Goal: Task Accomplishment & Management: Use online tool/utility

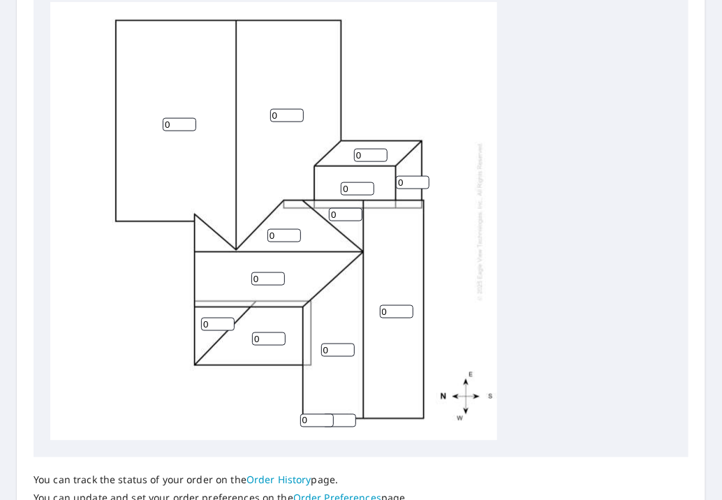
scroll to position [209, 0]
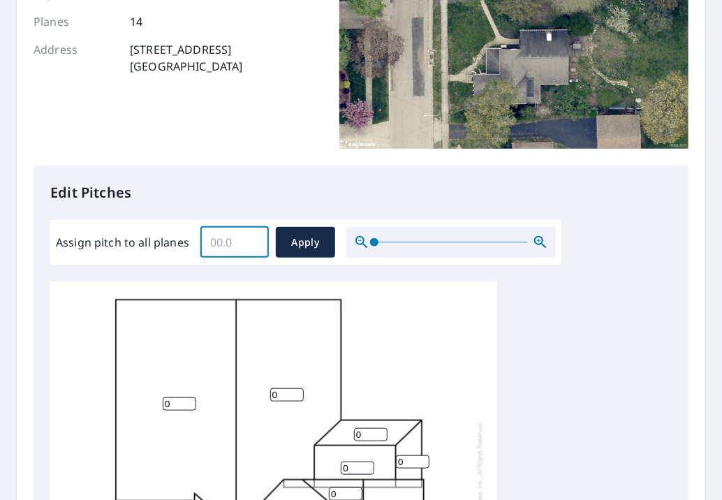
click at [221, 237] on input "Assign pitch to all planes" at bounding box center [234, 242] width 68 height 39
type input "9"
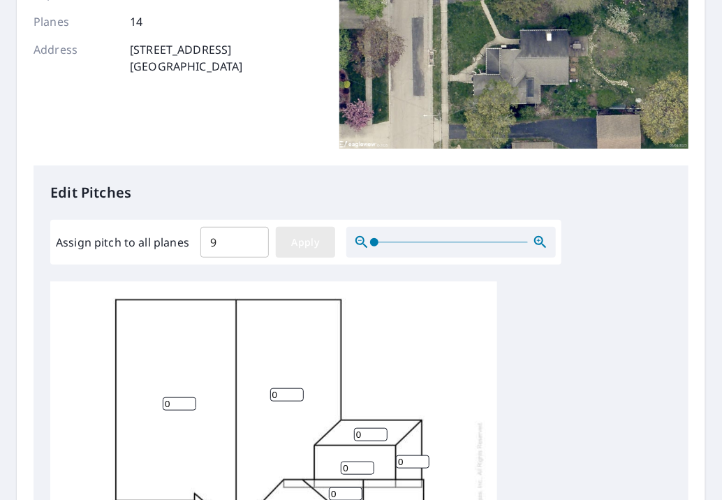
click at [300, 238] on span "Apply" at bounding box center [305, 242] width 37 height 17
type input "9"
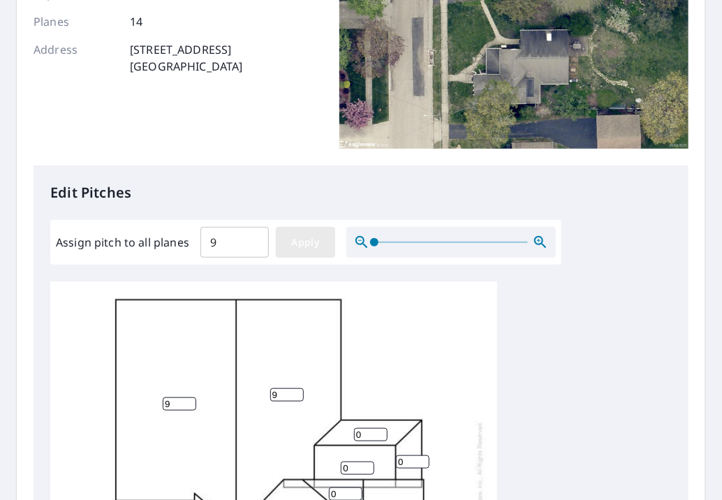
type input "9"
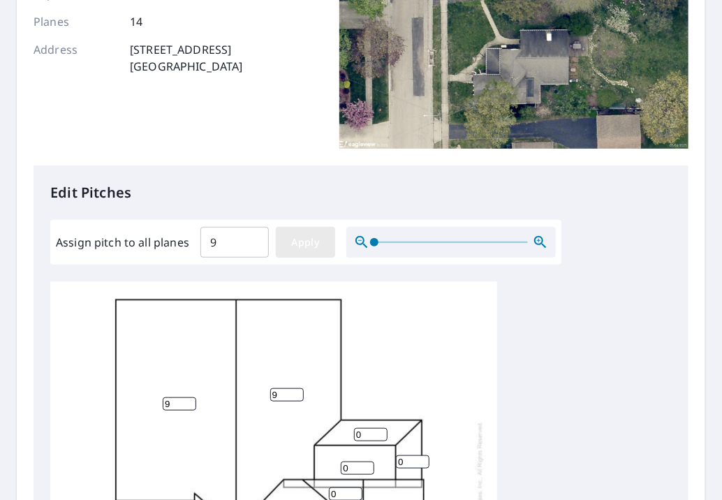
type input "9"
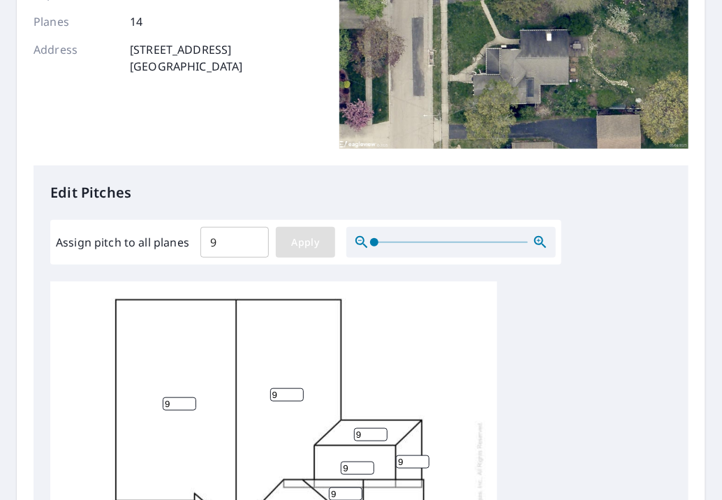
scroll to position [419, 0]
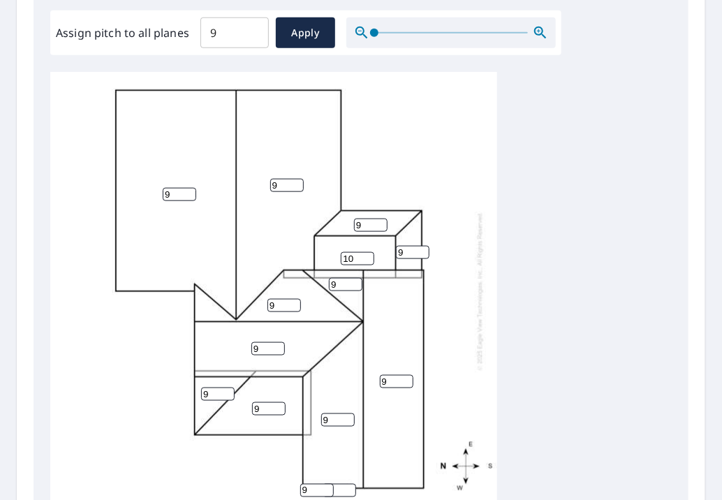
click at [367, 256] on input "10" at bounding box center [358, 258] width 34 height 13
type input "1"
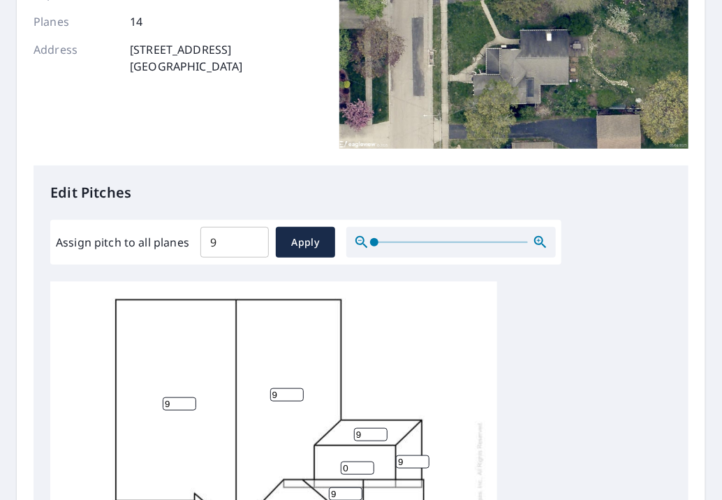
type input "0"
click at [220, 239] on input "9" at bounding box center [234, 242] width 68 height 39
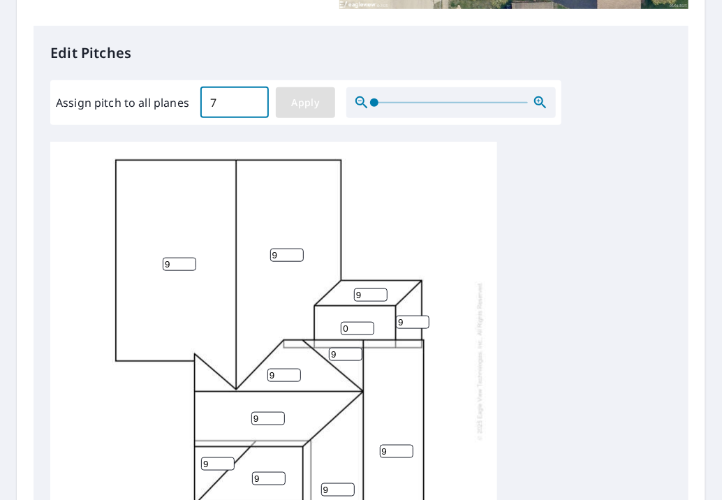
type input "7"
click at [307, 102] on span "Apply" at bounding box center [305, 102] width 37 height 17
type input "7"
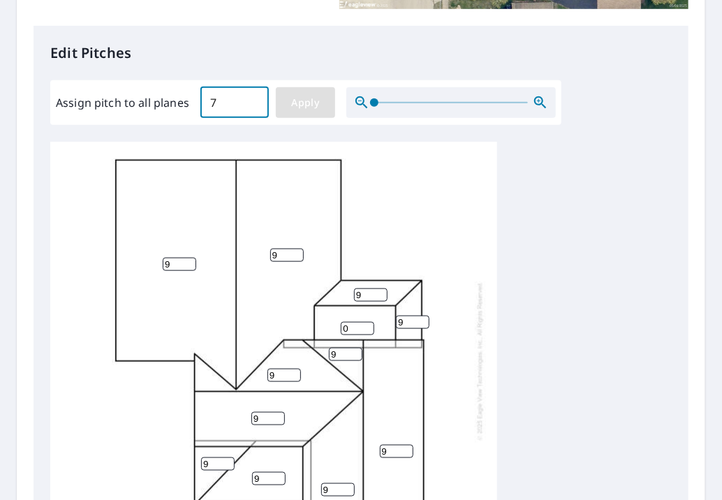
type input "7"
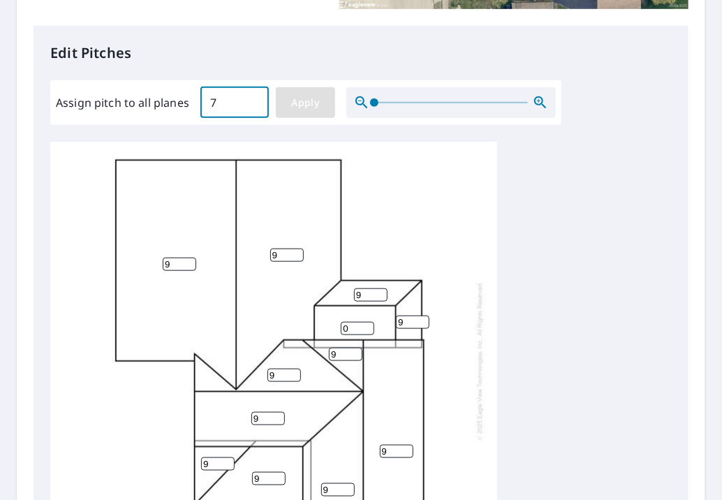
type input "7"
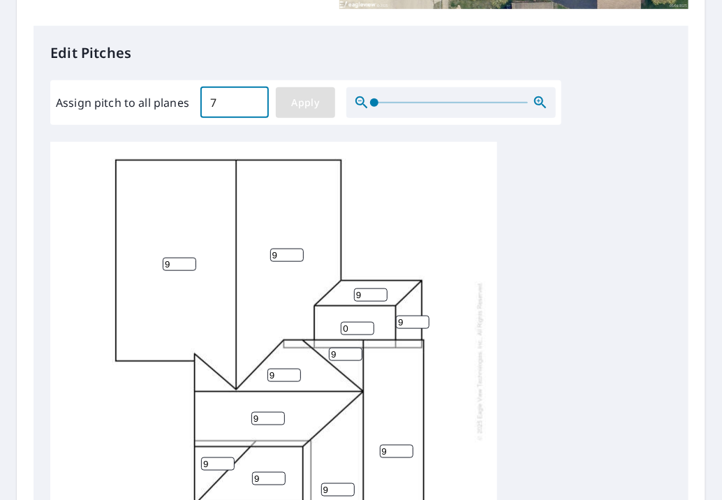
type input "7"
click at [345, 327] on input "7" at bounding box center [358, 328] width 34 height 13
click at [343, 329] on input "7" at bounding box center [358, 328] width 34 height 13
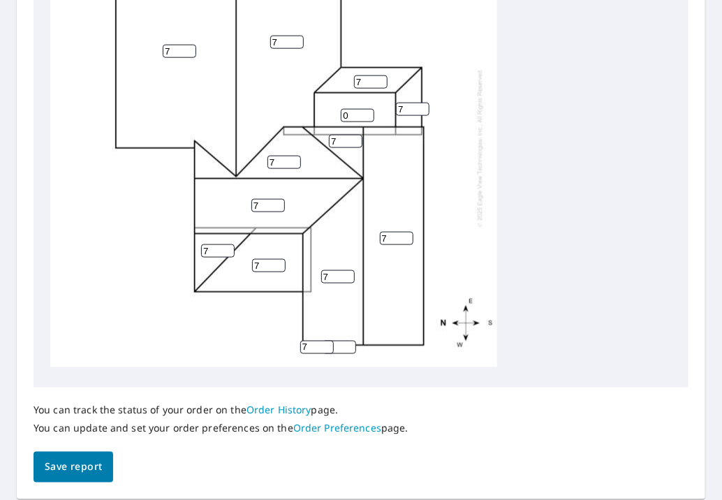
scroll to position [615, 0]
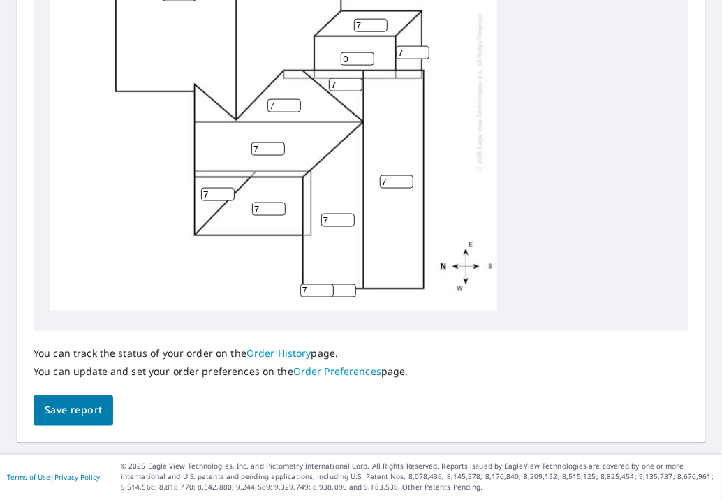
type input "0"
click at [79, 406] on span "Save report" at bounding box center [73, 410] width 57 height 17
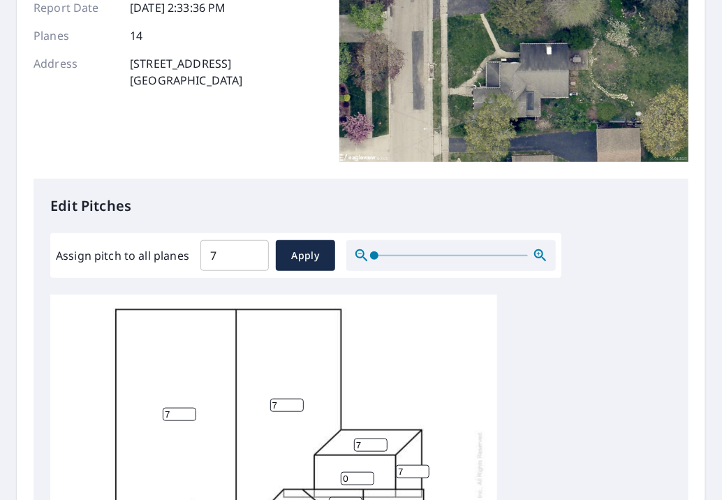
scroll to position [0, 0]
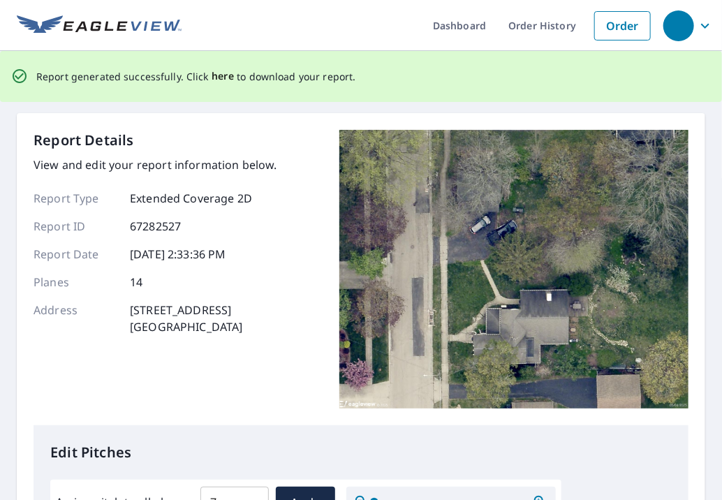
click at [216, 76] on span "here" at bounding box center [223, 76] width 23 height 17
